Goal: Transaction & Acquisition: Download file/media

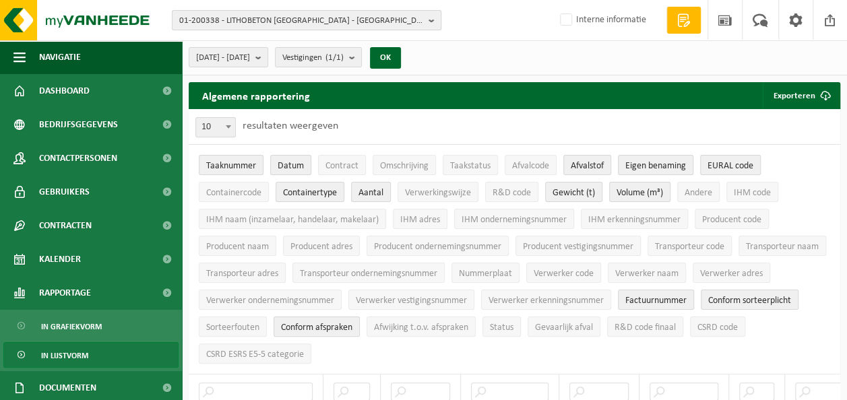
click at [248, 18] on span "01-200338 - LITHOBETON NV - SNAASKERKE" at bounding box center [301, 21] width 244 height 20
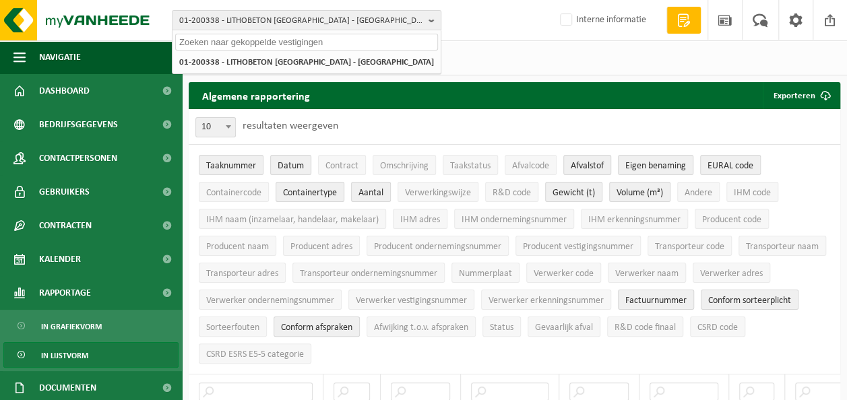
click at [247, 39] on input "text" at bounding box center [306, 42] width 263 height 17
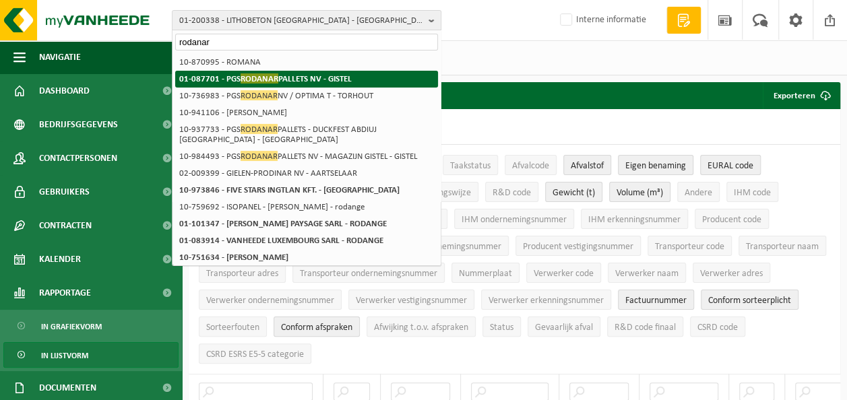
type input "rodanar"
click at [251, 77] on span "RODANAR" at bounding box center [260, 78] width 38 height 10
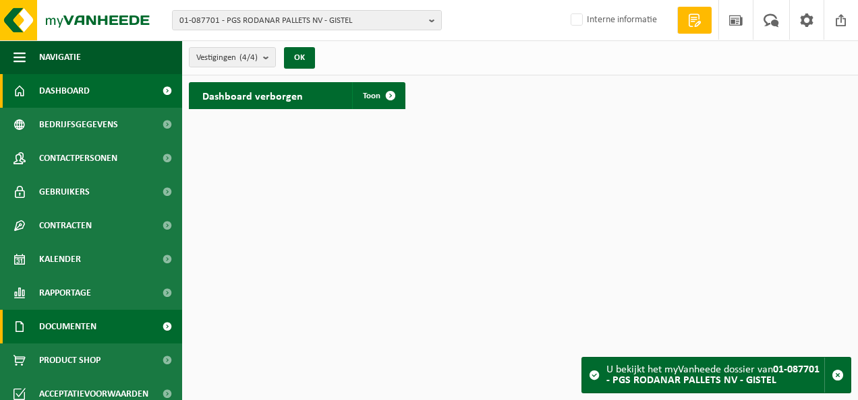
click at [62, 326] on span "Documenten" at bounding box center [67, 327] width 57 height 34
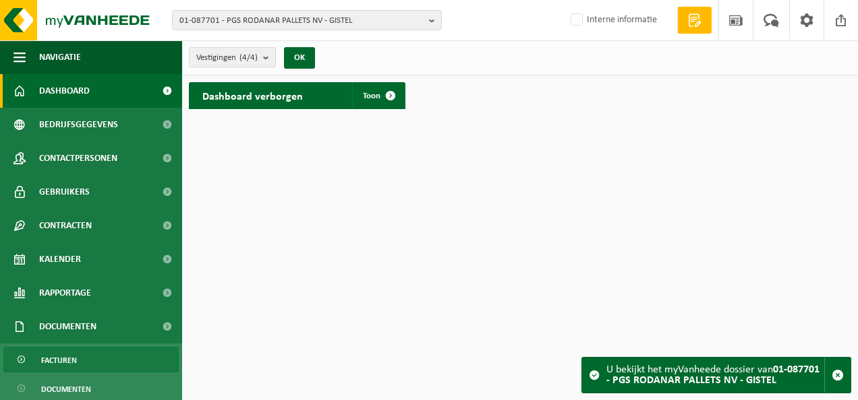
click at [63, 357] on span "Facturen" at bounding box center [59, 361] width 36 height 26
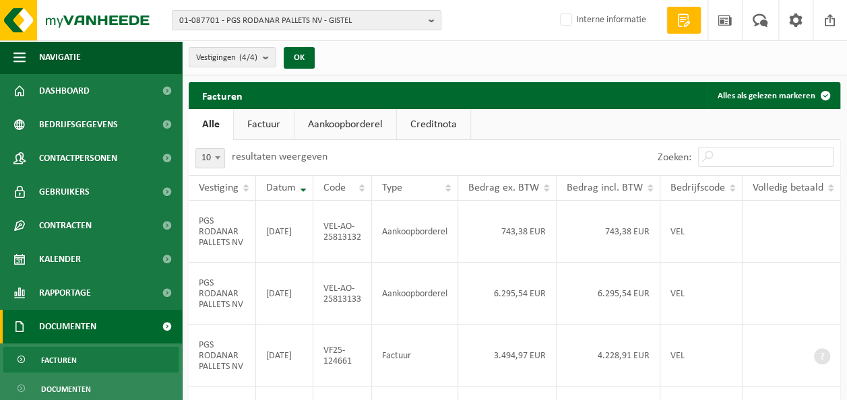
click at [326, 125] on link "Aankoopborderel" at bounding box center [346, 124] width 102 height 31
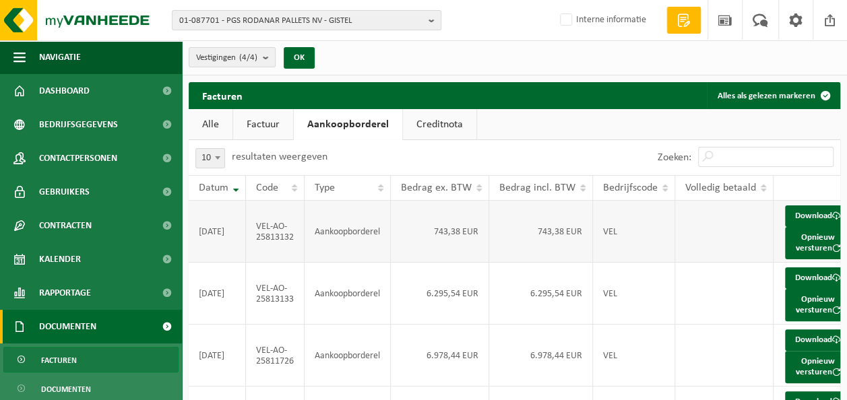
scroll to position [0, 82]
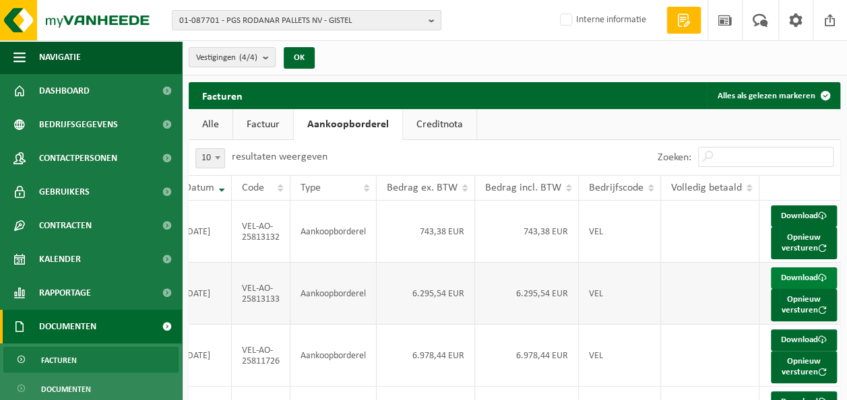
click at [789, 289] on link "Download" at bounding box center [804, 279] width 66 height 22
click at [785, 220] on link "Download" at bounding box center [804, 217] width 66 height 22
click at [267, 18] on span "01-087701 - PGS RODANAR PALLETS NV - GISTEL" at bounding box center [301, 21] width 244 height 20
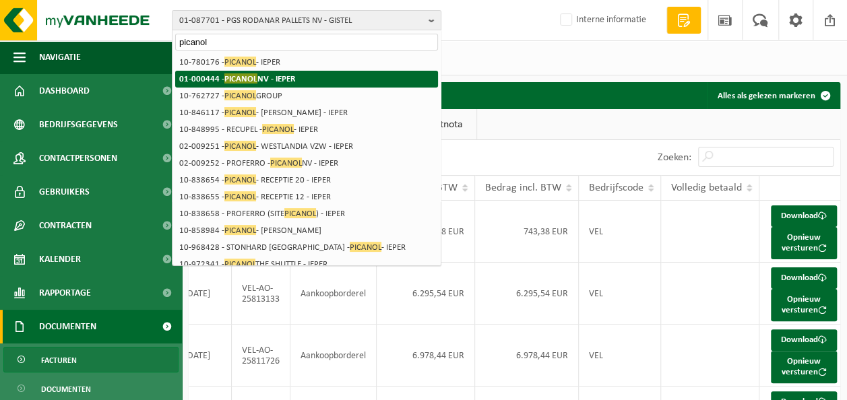
type input "picanol"
click at [272, 81] on strong "01-000444 - PICANOL NV - IEPER" at bounding box center [237, 78] width 116 height 10
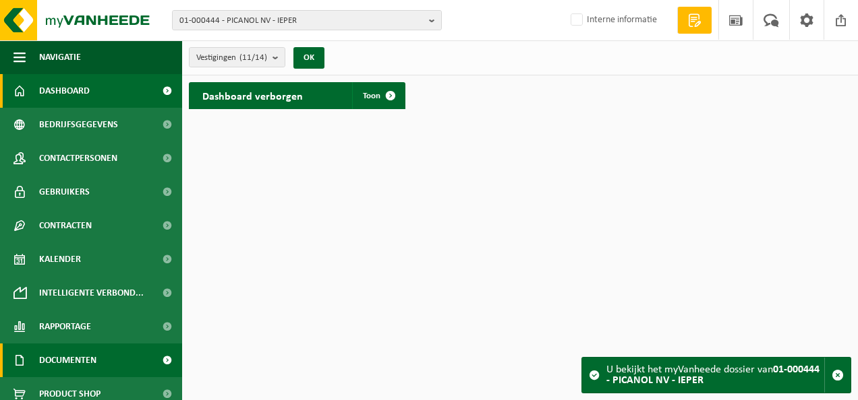
click at [73, 354] on span "Documenten" at bounding box center [67, 361] width 57 height 34
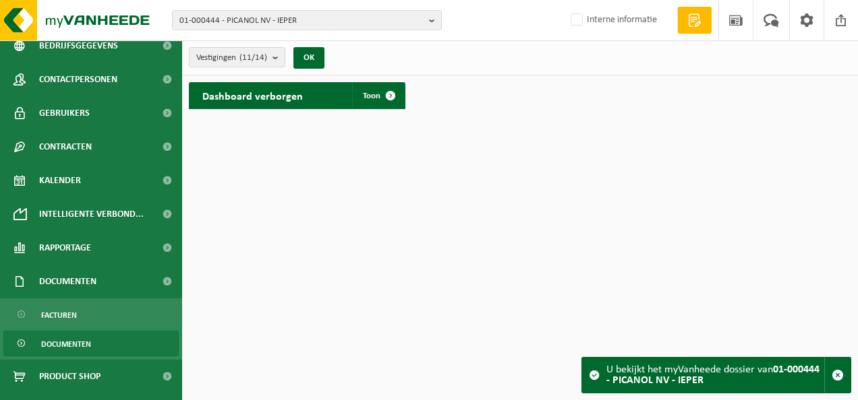
scroll to position [173, 0]
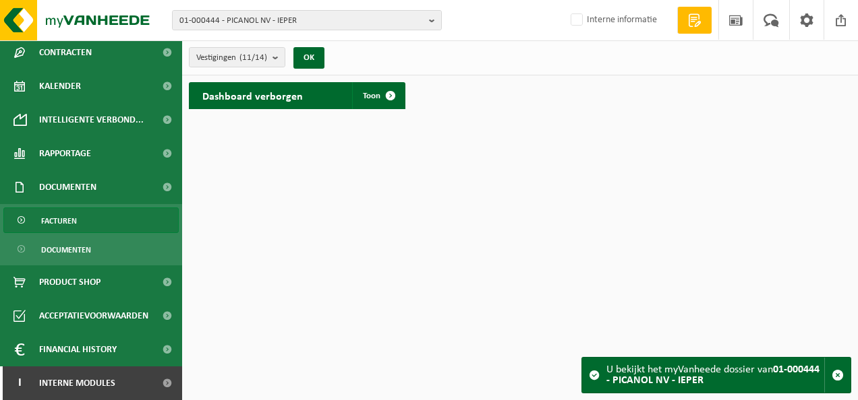
click at [59, 223] on span "Facturen" at bounding box center [59, 221] width 36 height 26
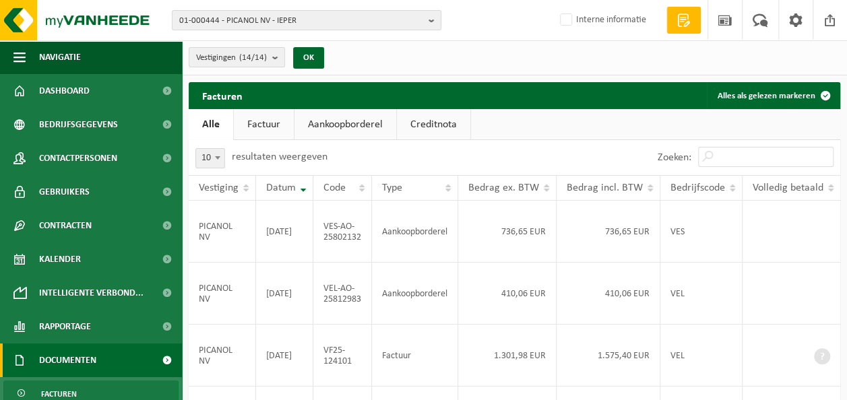
click at [330, 124] on link "Aankoopborderel" at bounding box center [346, 124] width 102 height 31
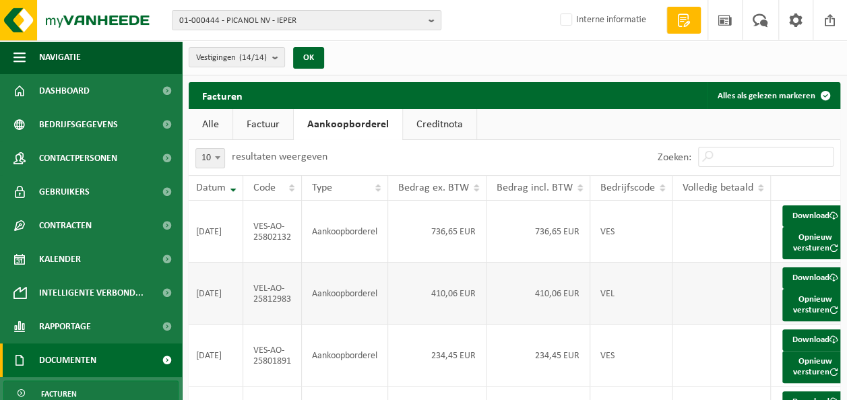
scroll to position [0, 82]
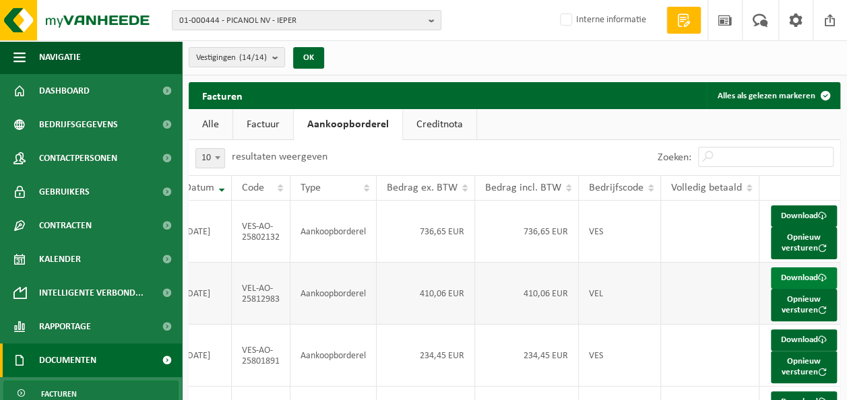
click at [797, 289] on link "Download" at bounding box center [804, 279] width 66 height 22
